Goal: Task Accomplishment & Management: Manage account settings

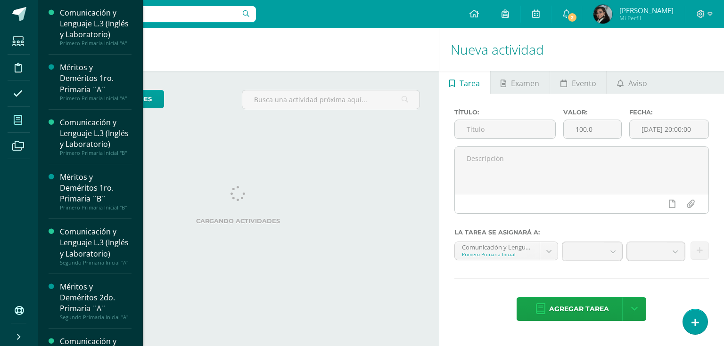
click at [18, 117] on icon at bounding box center [18, 119] width 8 height 9
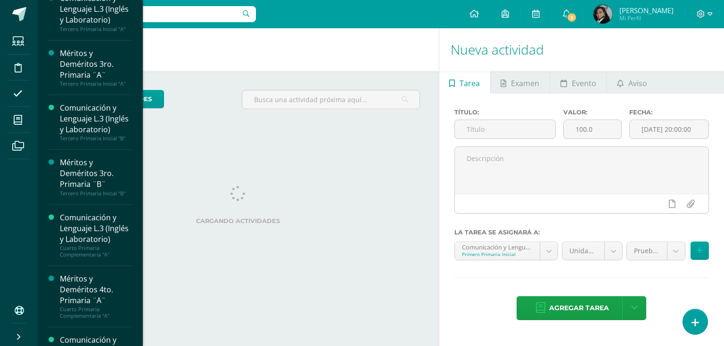
scroll to position [510, 0]
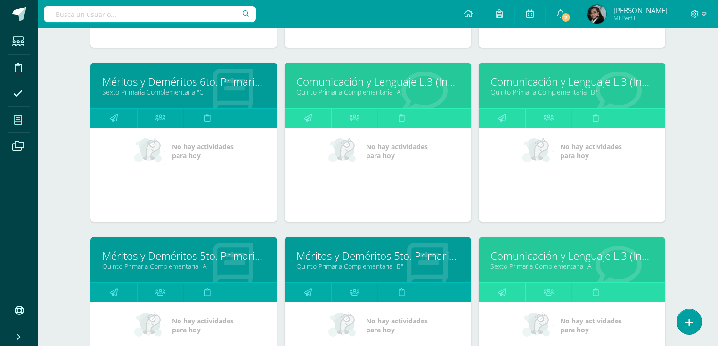
scroll to position [1122, 0]
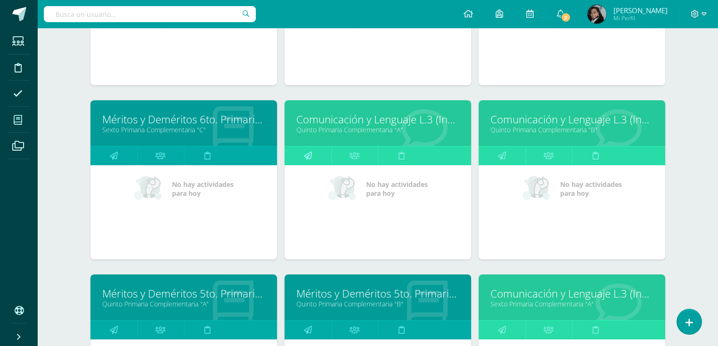
click at [306, 149] on icon at bounding box center [308, 156] width 8 height 18
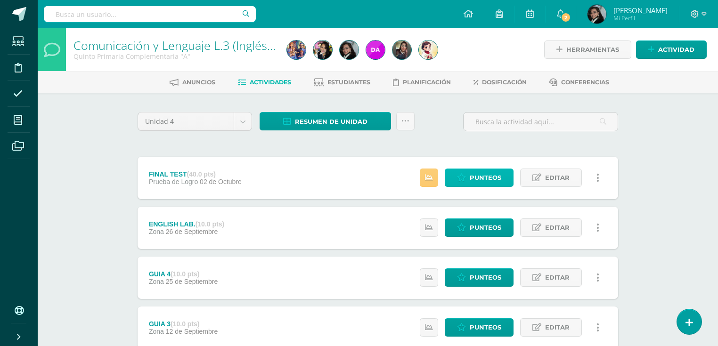
click at [485, 178] on span "Punteos" at bounding box center [486, 177] width 32 height 17
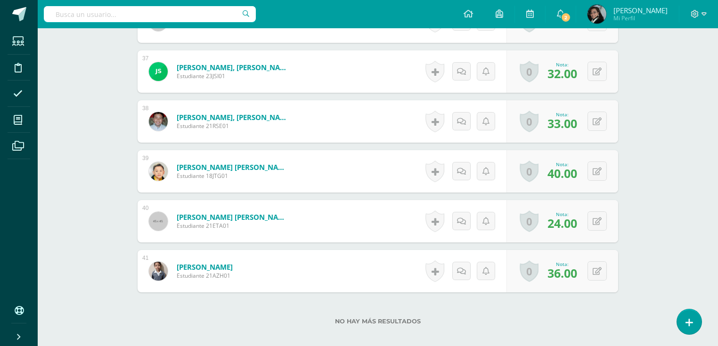
scroll to position [2130, 0]
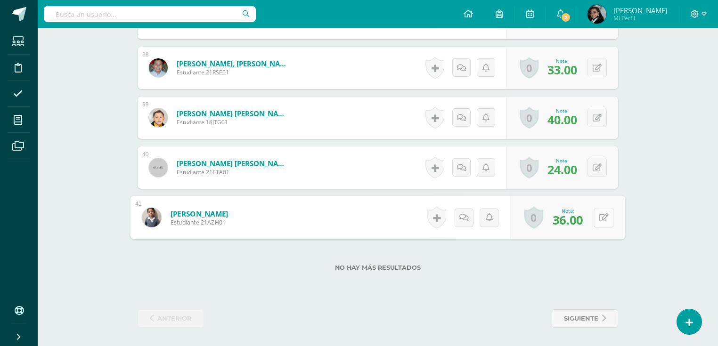
click at [600, 216] on icon at bounding box center [604, 218] width 9 height 8
type input "37"
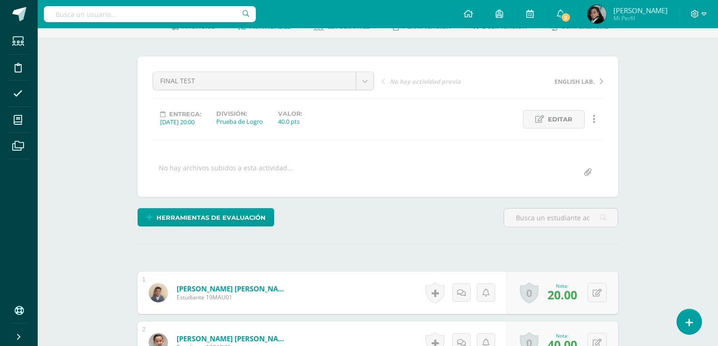
scroll to position [0, 0]
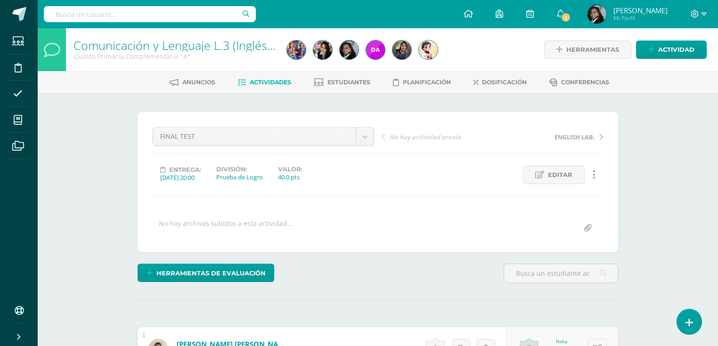
click at [270, 81] on span "Actividades" at bounding box center [270, 82] width 41 height 7
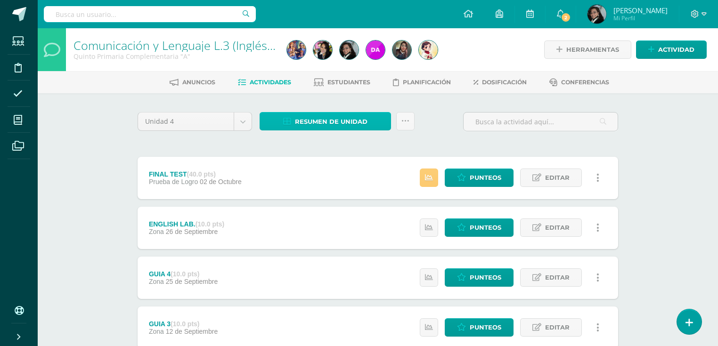
click at [348, 121] on span "Resumen de unidad" at bounding box center [331, 121] width 73 height 17
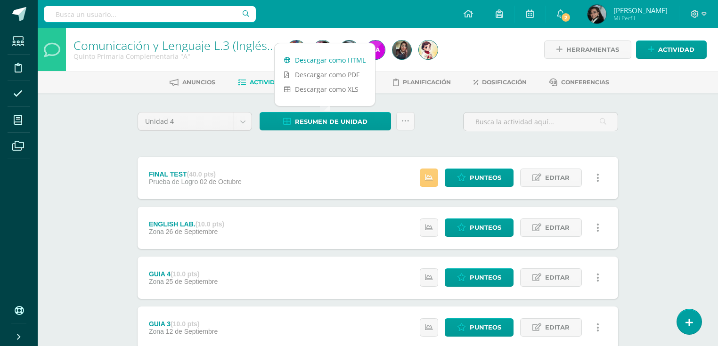
click at [339, 58] on link "Descargar como HTML" at bounding box center [325, 60] width 100 height 15
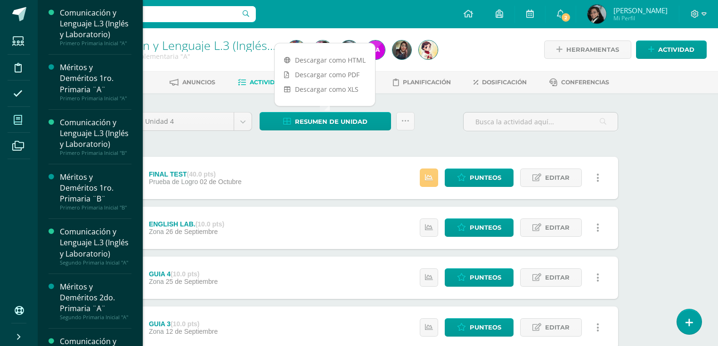
click at [16, 119] on icon at bounding box center [18, 119] width 8 height 9
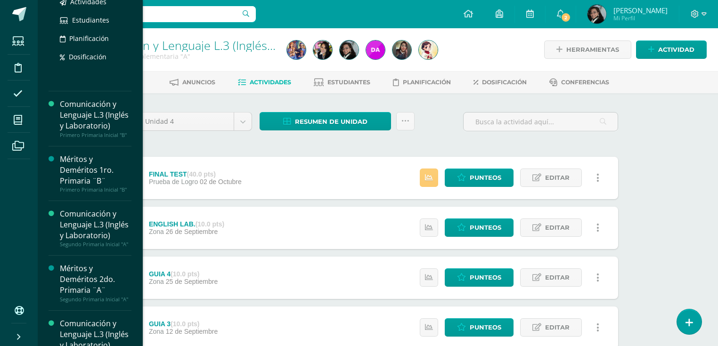
scroll to position [189, 0]
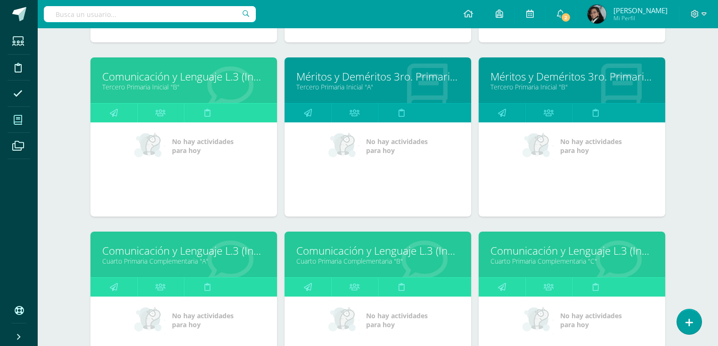
scroll to position [717, 0]
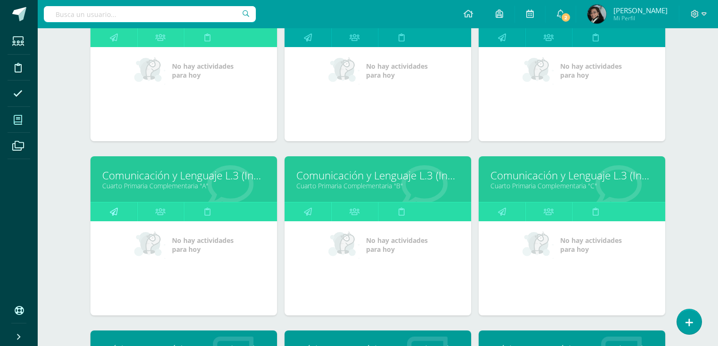
click at [117, 211] on link at bounding box center [114, 212] width 47 height 19
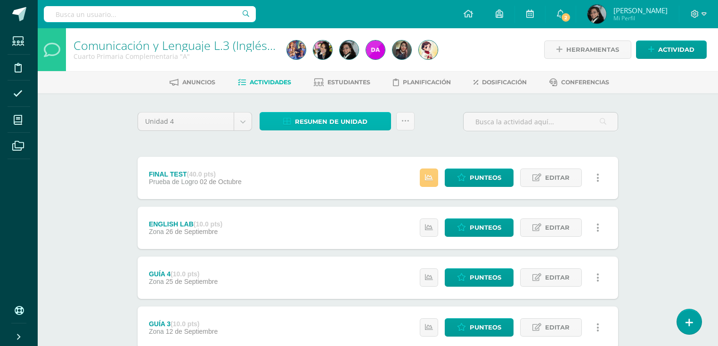
click at [313, 121] on span "Resumen de unidad" at bounding box center [331, 121] width 73 height 17
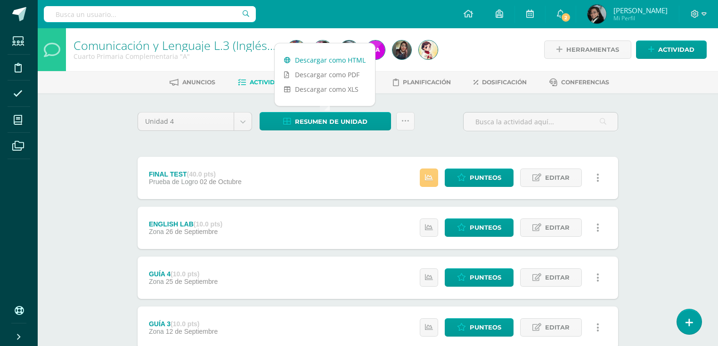
click at [343, 58] on link "Descargar como HTML" at bounding box center [325, 60] width 100 height 15
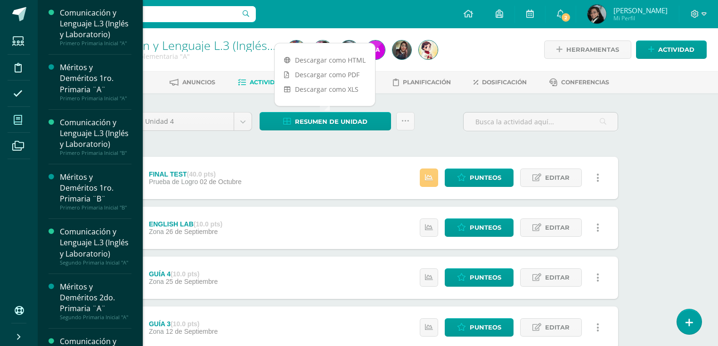
click at [16, 119] on icon at bounding box center [18, 119] width 8 height 9
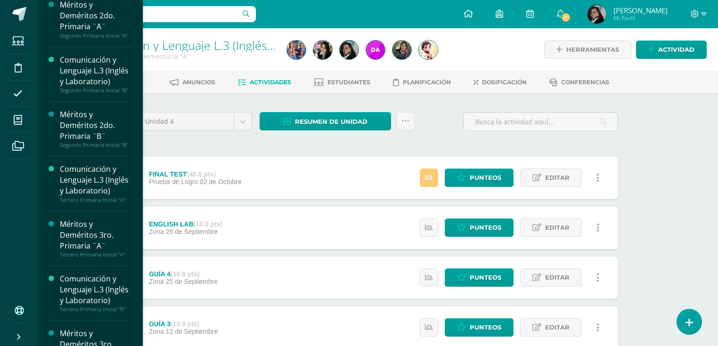
scroll to position [528, 0]
